Goal: Task Accomplishment & Management: Use online tool/utility

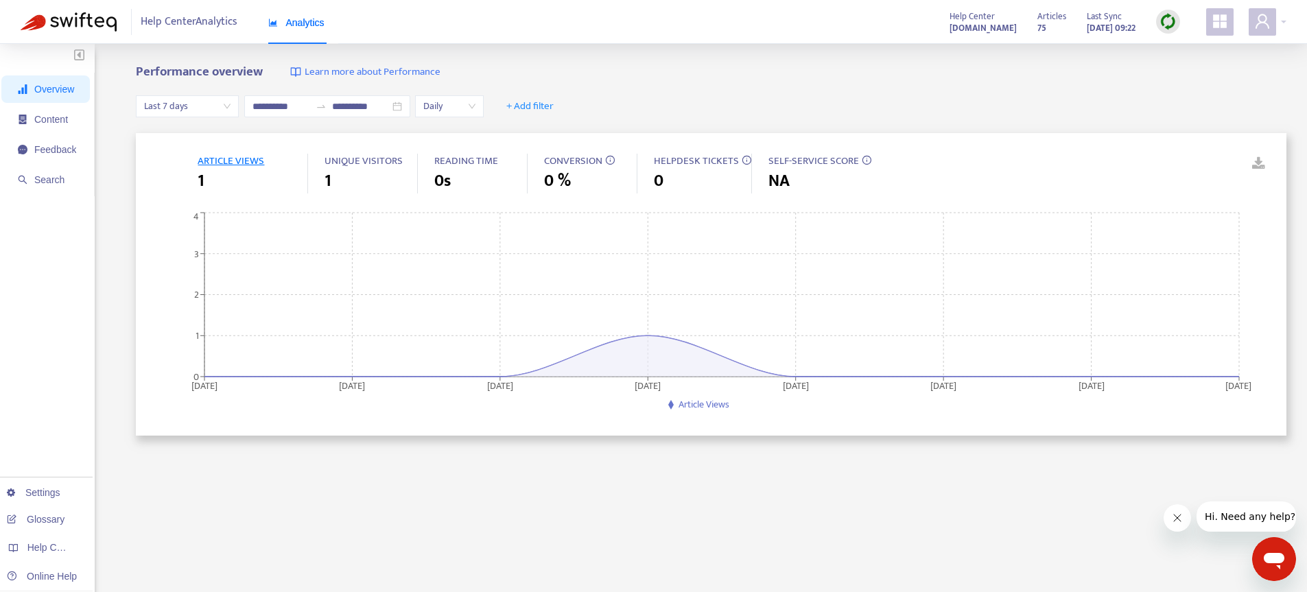
click at [1228, 21] on icon "appstore" at bounding box center [1220, 21] width 16 height 16
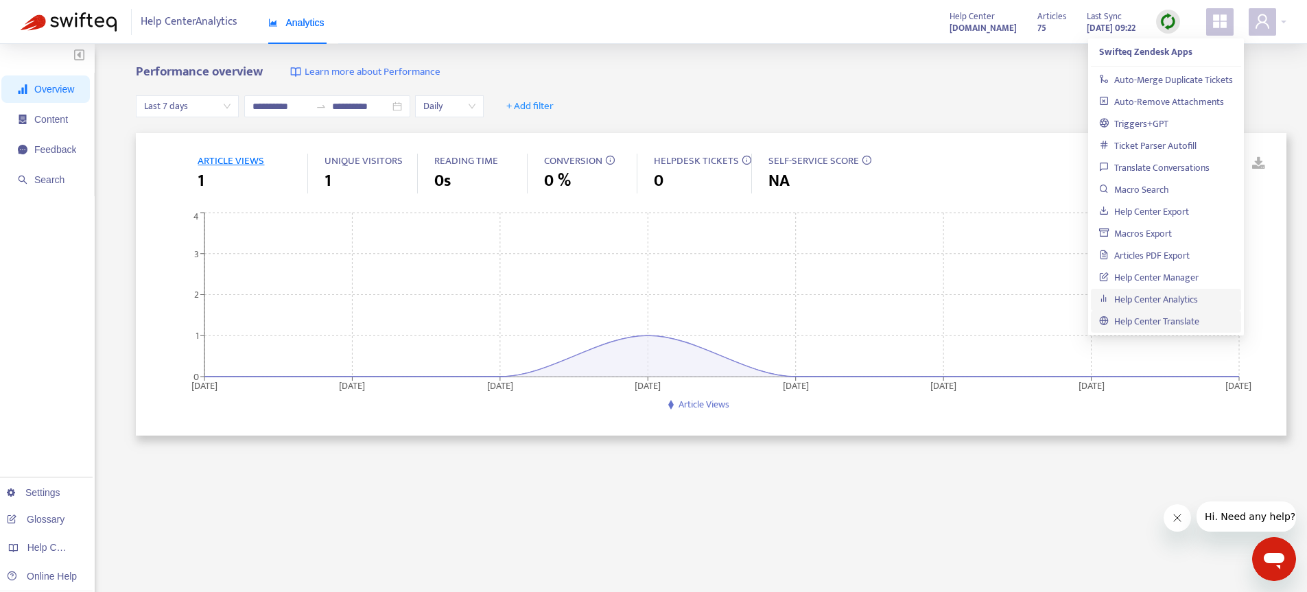
click at [1174, 314] on link "Help Center Translate" at bounding box center [1149, 322] width 100 height 16
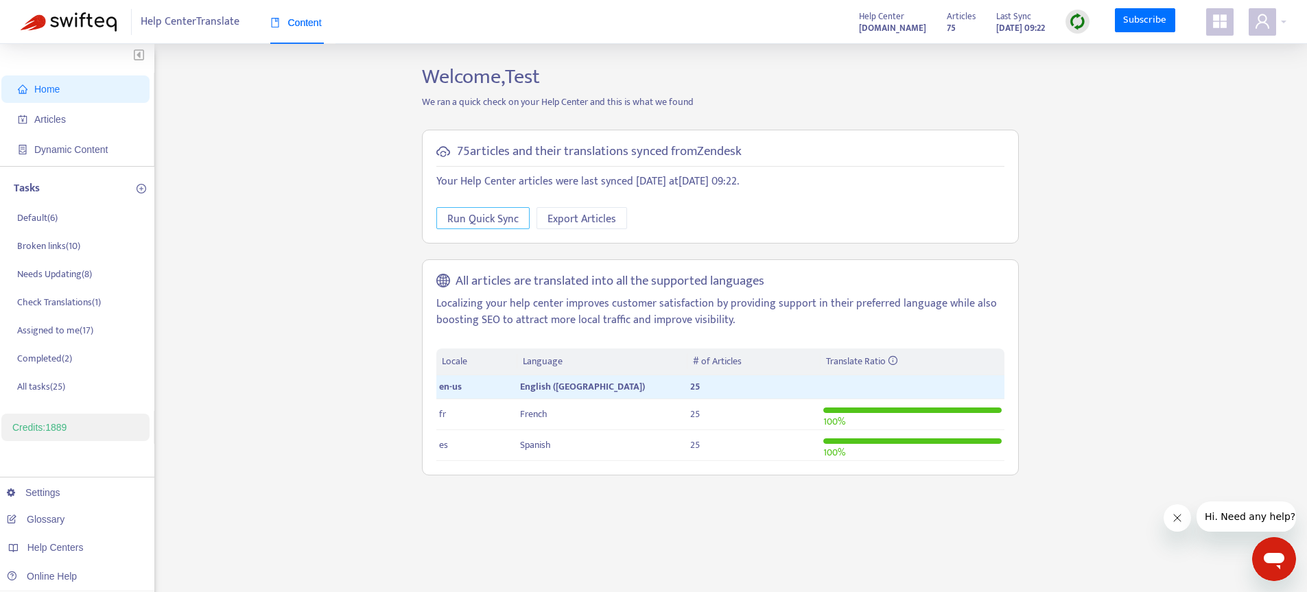
click at [477, 218] on span "Run Quick Sync" at bounding box center [482, 219] width 71 height 17
click at [1256, 21] on icon "user" at bounding box center [1263, 21] width 16 height 16
click at [1200, 224] on link "Logout" at bounding box center [1189, 230] width 45 height 16
